Goal: Transaction & Acquisition: Book appointment/travel/reservation

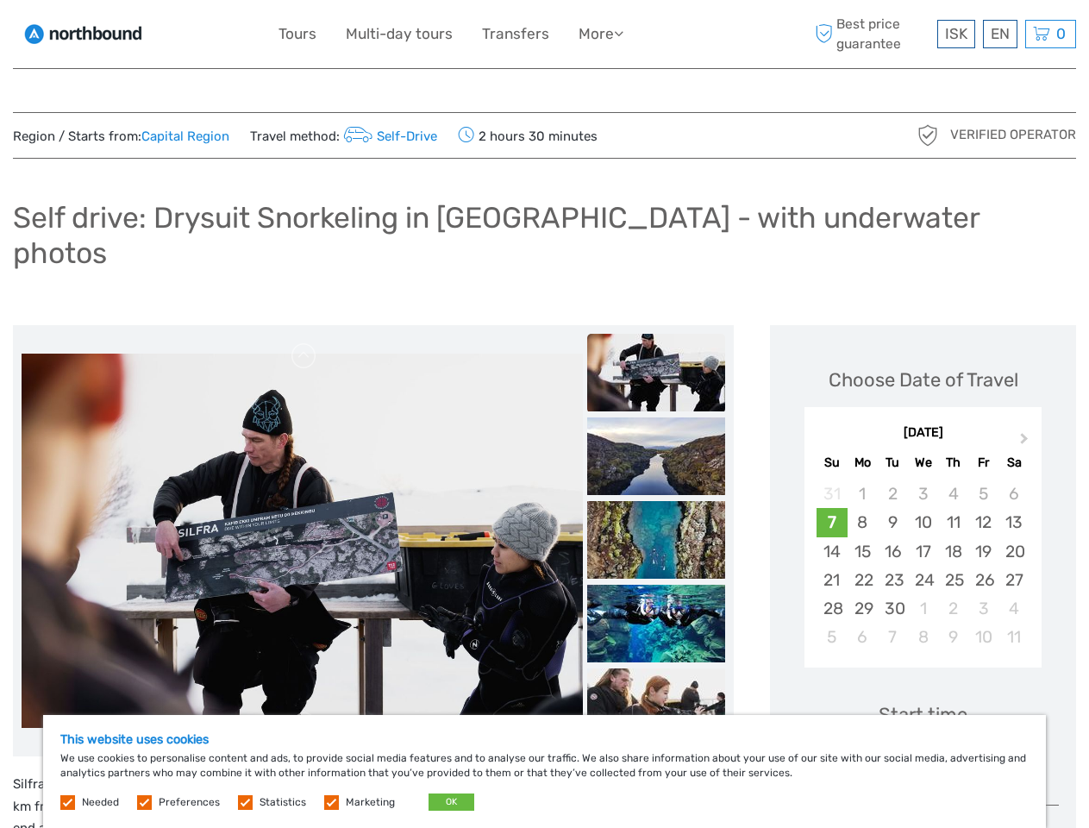
click at [466, 34] on ul "Tours Multi-day tours Transfers More Food & drink Travel Articles Food & drink …" at bounding box center [464, 34] width 371 height 25
click at [601, 34] on link "More" at bounding box center [601, 34] width 45 height 25
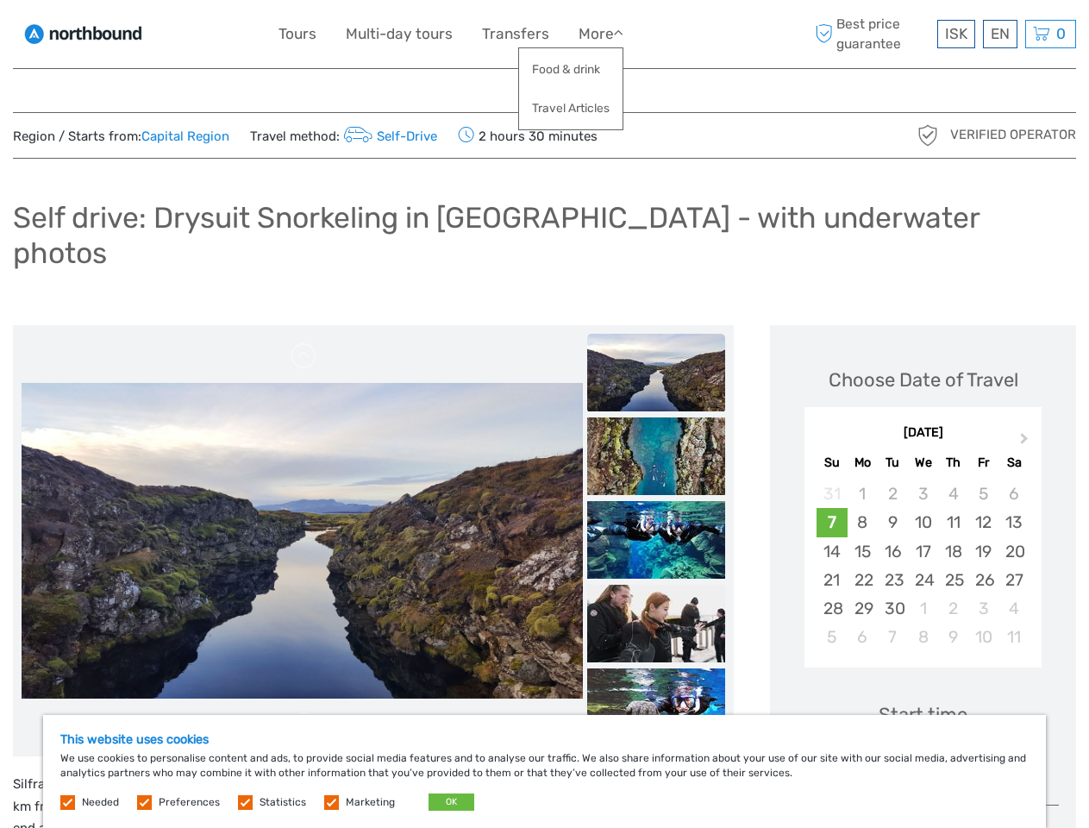
click at [622, 33] on icon at bounding box center [618, 33] width 9 height 15
click at [956, 34] on span "ISK" at bounding box center [956, 33] width 22 height 17
click at [1000, 34] on div "EN English Español Deutsch" at bounding box center [1000, 34] width 35 height 28
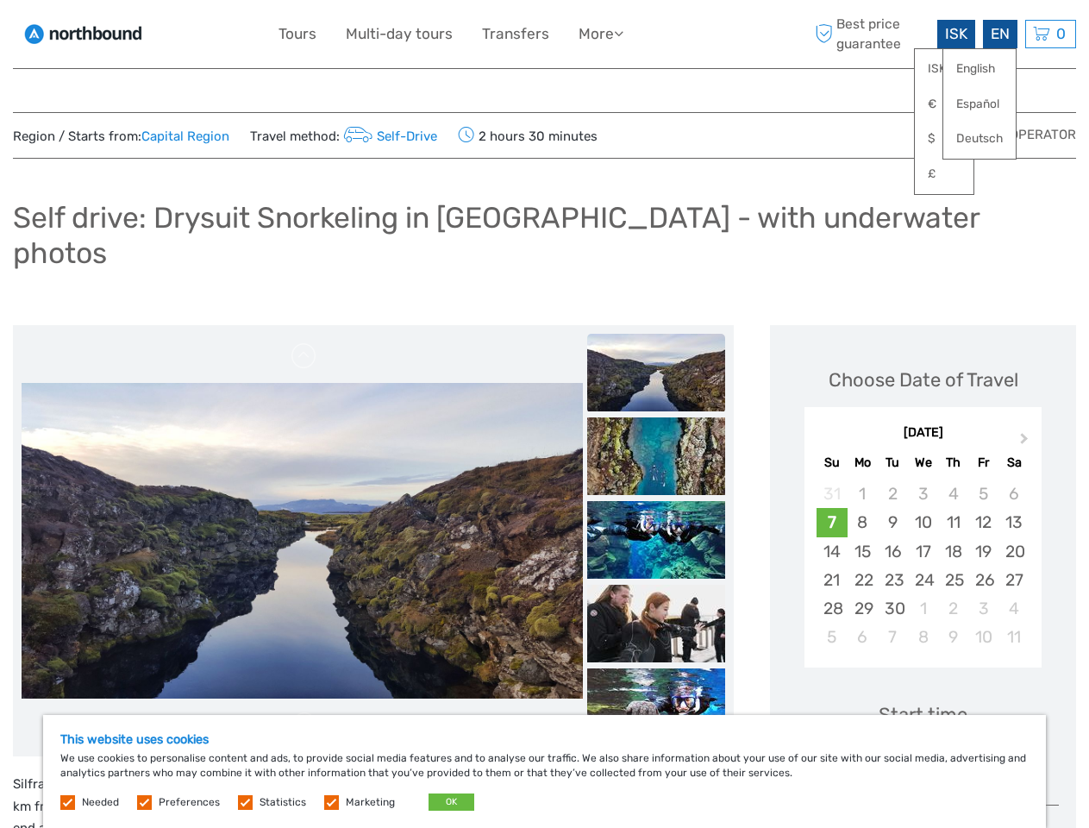
click at [1051, 34] on div "0 Items Total 0 ISK Checkout The shopping cart is empty." at bounding box center [1051, 34] width 51 height 28
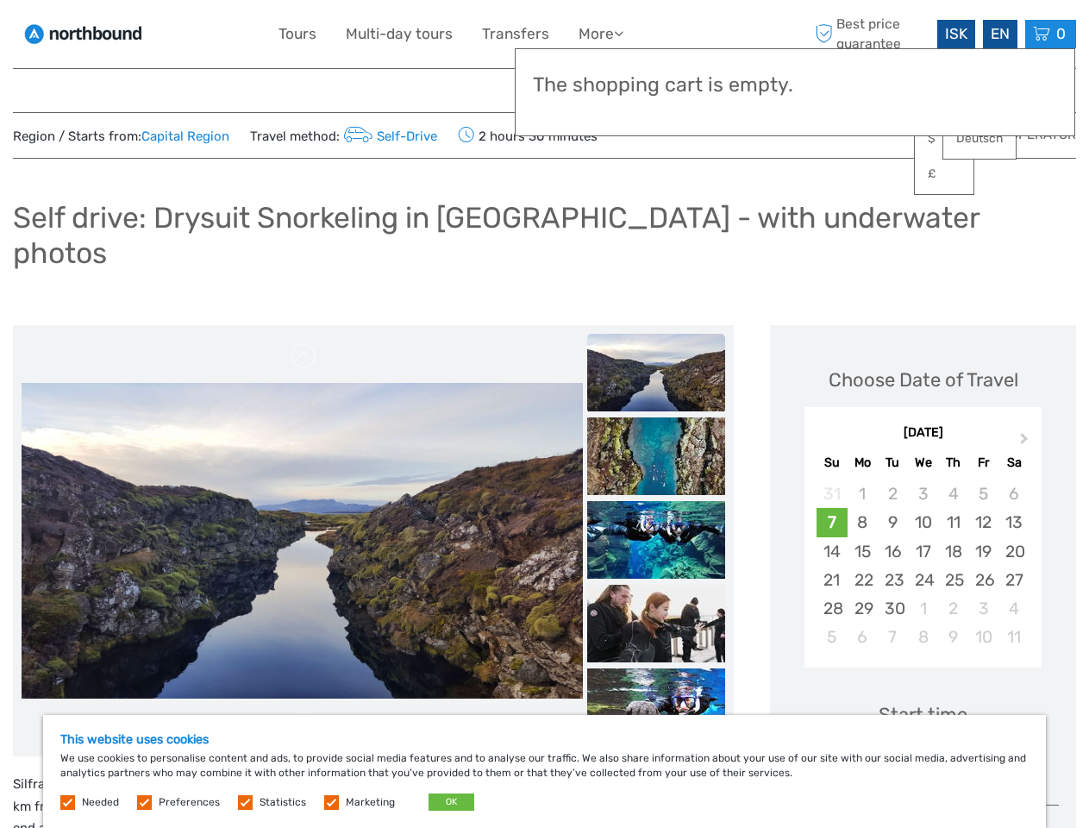
click at [302, 506] on img at bounding box center [302, 541] width 561 height 316
click at [304, 342] on link at bounding box center [305, 356] width 28 height 28
click at [304, 712] on link at bounding box center [305, 726] width 28 height 28
